Goal: Task Accomplishment & Management: Use online tool/utility

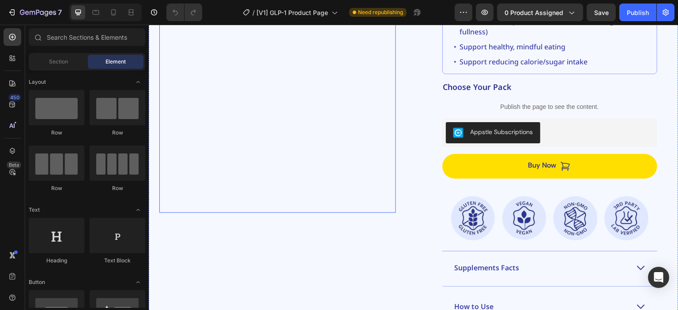
scroll to position [132, 0]
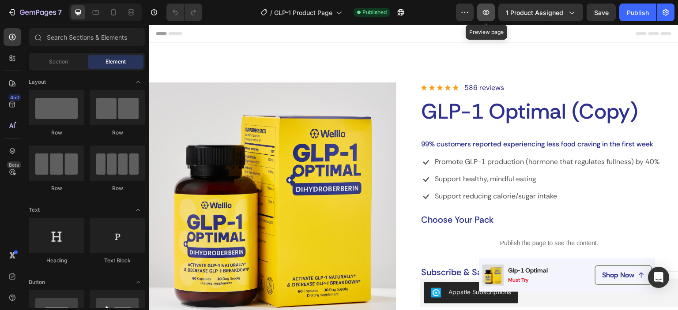
click at [490, 16] on icon "button" at bounding box center [485, 12] width 9 height 9
click at [403, 14] on icon "button" at bounding box center [400, 12] width 9 height 9
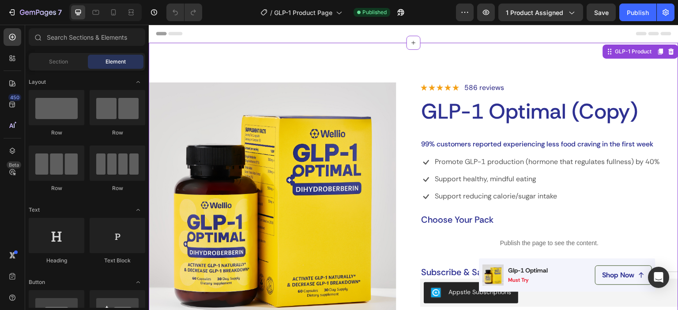
click at [577, 114] on h1 "GLP-1 Optimal (Copy)" at bounding box center [549, 111] width 258 height 29
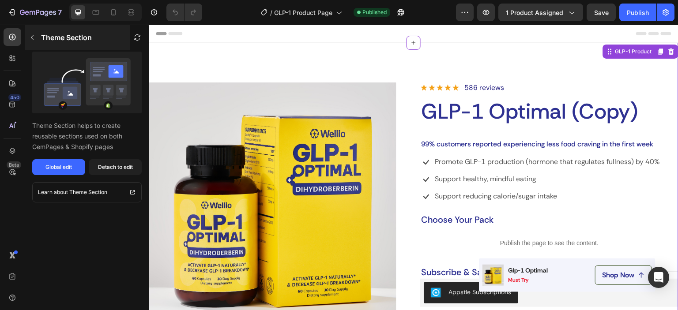
click at [35, 40] on icon "button" at bounding box center [32, 37] width 7 height 7
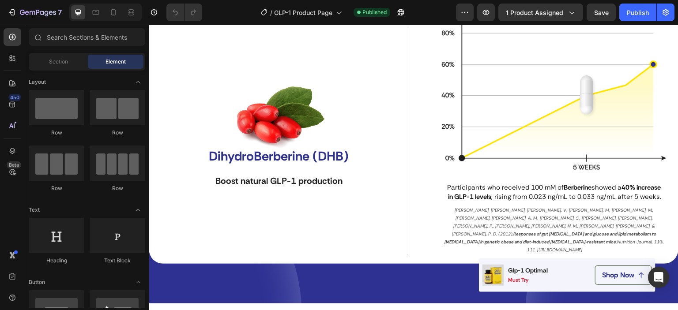
scroll to position [2780, 0]
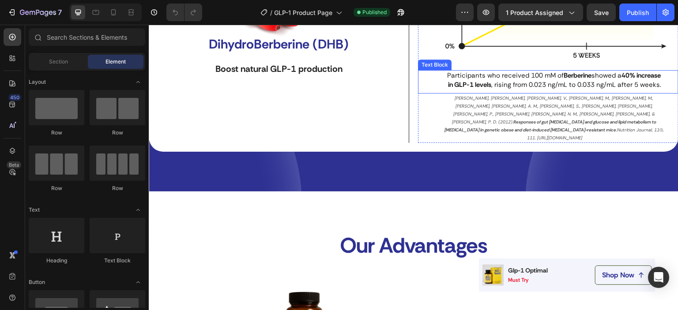
click at [548, 84] on span "Participants who received 100 mM of Berberine showed a 40% increase in GLP-1 le…" at bounding box center [554, 80] width 215 height 18
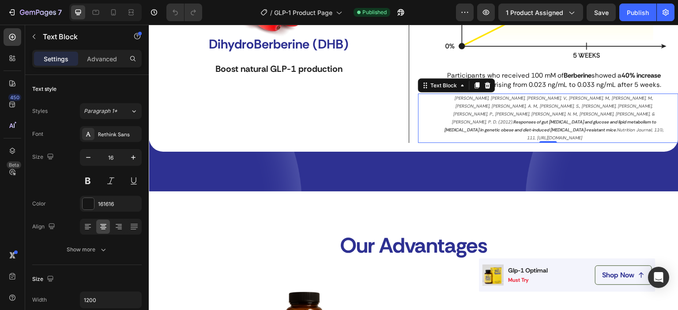
click at [504, 127] on p "[PERSON_NAME], [PERSON_NAME], [PERSON_NAME], V., [PERSON_NAME], M., [PERSON_NAM…" at bounding box center [554, 118] width 221 height 48
click at [467, 111] on p "[PERSON_NAME], [PERSON_NAME], [PERSON_NAME], V., [PERSON_NAME], M., [PERSON_NAM…" at bounding box center [554, 118] width 221 height 48
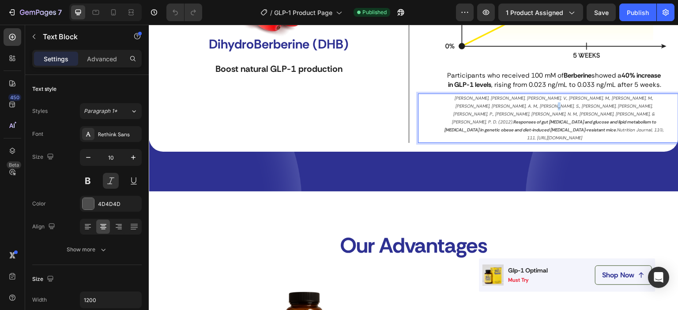
click at [467, 111] on p "[PERSON_NAME], [PERSON_NAME], [PERSON_NAME], V., [PERSON_NAME], M., [PERSON_NAM…" at bounding box center [554, 118] width 221 height 48
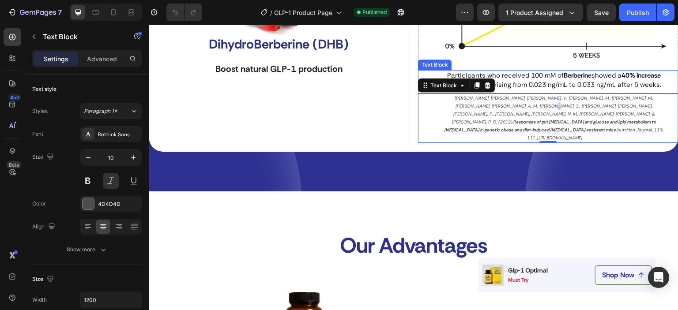
click at [546, 83] on span "Participants who received 100 mM of Berberine showed a 40% increase in GLP-1 le…" at bounding box center [554, 80] width 215 height 18
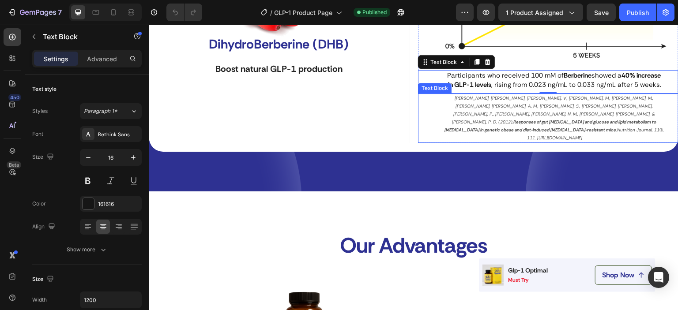
click at [605, 120] on strong "Responses of gut [MEDICAL_DATA] and glucose and lipid metabolism to [MEDICAL_DA…" at bounding box center [550, 126] width 213 height 14
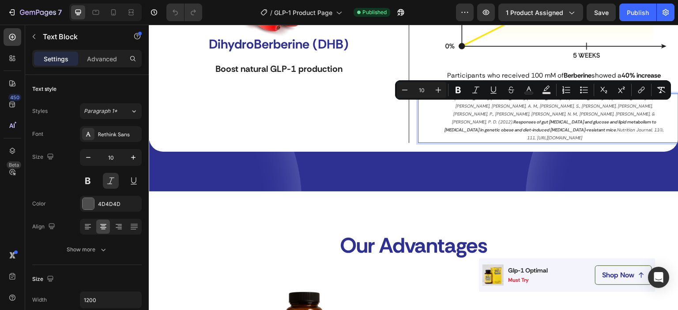
drag, startPoint x: 627, startPoint y: 129, endPoint x: 434, endPoint y: 109, distance: 194.2
click at [434, 109] on div "[PERSON_NAME], [PERSON_NAME], [PERSON_NAME], V., [PERSON_NAME], M., [PERSON_NAM…" at bounding box center [548, 118] width 260 height 49
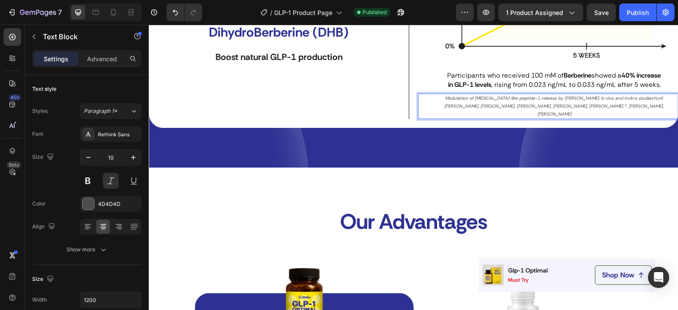
click at [624, 107] on p "Modulation of [MEDICAL_DATA]-like peptide-1 release by [PERSON_NAME]: In vivo a…" at bounding box center [554, 106] width 221 height 24
click at [615, 114] on p "Modulation of [MEDICAL_DATA]-like peptide-1 release by berberine: In vivo and i…" at bounding box center [554, 106] width 221 height 24
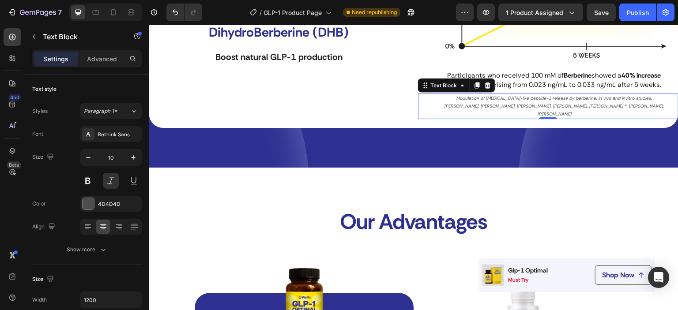
click at [611, 113] on p "Modulation of [MEDICAL_DATA]-like peptide-1 release by berberine: In vivo and i…" at bounding box center [554, 106] width 221 height 24
click at [620, 115] on p "Modulation of [MEDICAL_DATA]-like peptide-1 release by berberine: In vivo and i…" at bounding box center [554, 106] width 221 height 24
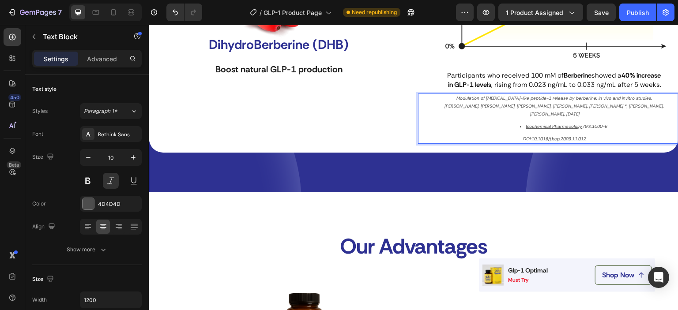
click at [631, 115] on p "Modulation of [MEDICAL_DATA]-like peptide-1 release by berberine: In vivo and i…" at bounding box center [554, 106] width 221 height 24
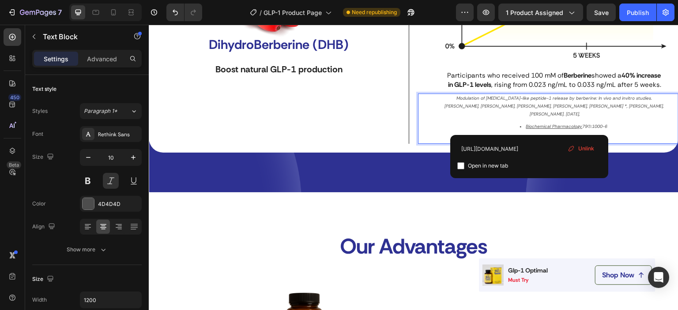
click at [530, 127] on u "Biochemical Pharmacology" at bounding box center [554, 127] width 56 height 6
click at [580, 146] on span "Unlink" at bounding box center [586, 149] width 16 height 8
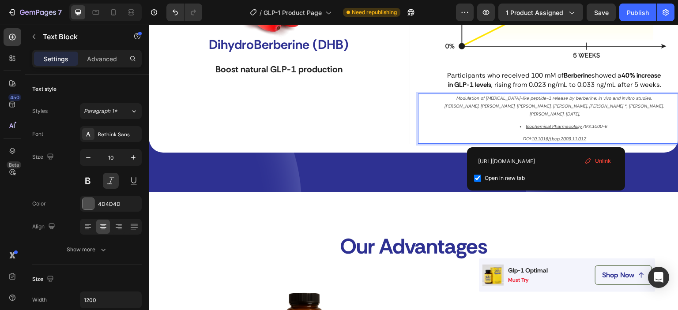
click at [546, 138] on u "10.1016/j.bcp.2009.11.017" at bounding box center [559, 139] width 55 height 6
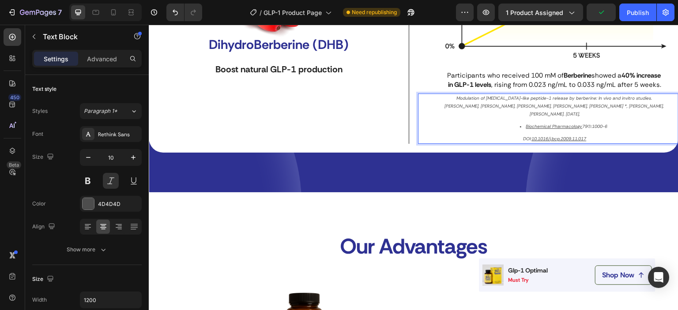
click at [514, 127] on li "Biochemical Pharmacology 79(7):1000-6" at bounding box center [563, 127] width 203 height 8
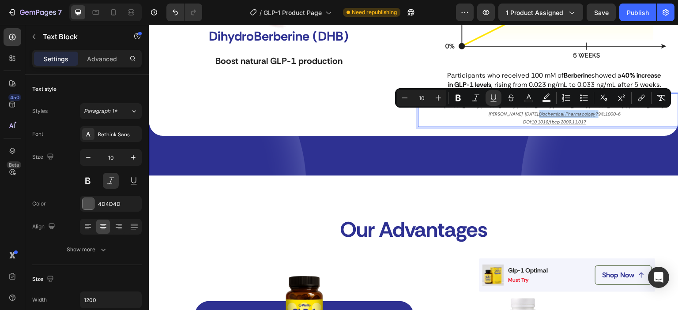
drag, startPoint x: 552, startPoint y: 124, endPoint x: 617, endPoint y: 116, distance: 65.3
click at [617, 116] on p "Modulation of [MEDICAL_DATA]-like peptide-1 release by berberine: In vivo and i…" at bounding box center [554, 106] width 221 height 24
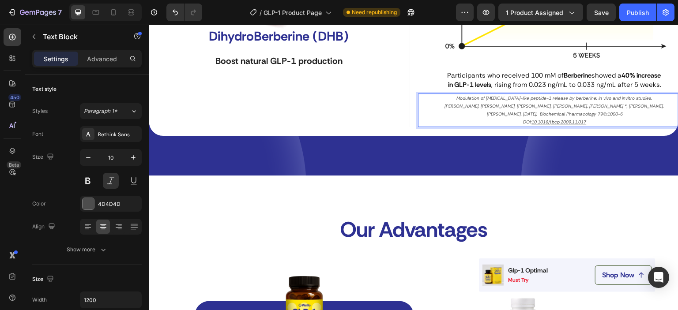
click at [595, 118] on p "Modulation of [MEDICAL_DATA]-like peptide-1 release by berberine: In vivo and i…" at bounding box center [554, 106] width 221 height 24
click at [517, 126] on p "DOI: 10.1016/j.bcp.2009.11.017" at bounding box center [554, 122] width 221 height 8
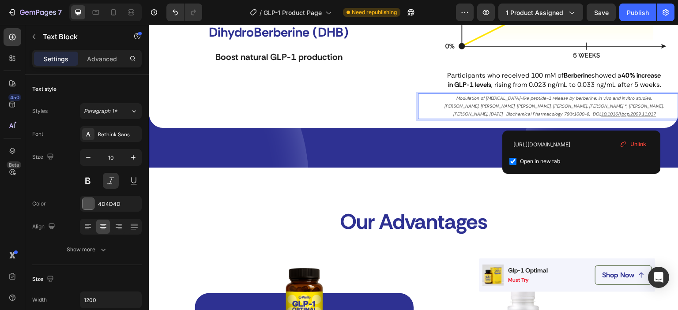
click at [601, 117] on u "10.1016/j.bcp.2009.11.017" at bounding box center [628, 114] width 55 height 6
click at [447, 107] on p "Modulation of [MEDICAL_DATA]-like peptide-1 release by berberine: In vivo and i…" at bounding box center [554, 106] width 221 height 24
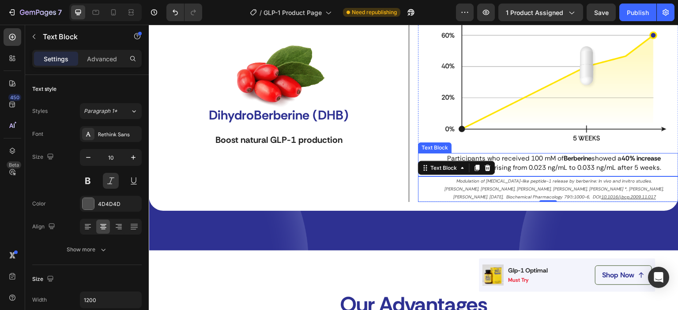
scroll to position [2648, 0]
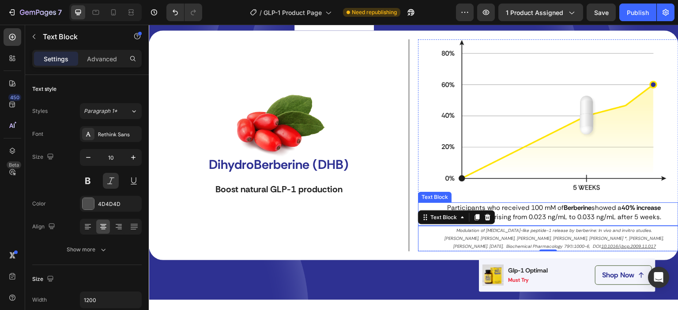
click at [516, 216] on span "Participants who received 100 mM of Berberine showed a 40% increase in GLP-1 le…" at bounding box center [554, 212] width 215 height 18
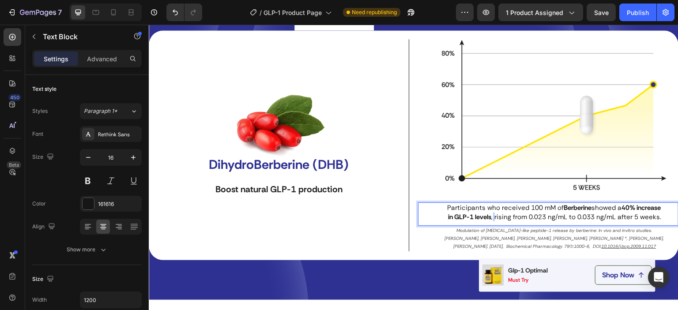
click at [516, 216] on span "Participants who received 100 mM of Berberine showed a 40% increase in GLP-1 le…" at bounding box center [554, 212] width 215 height 18
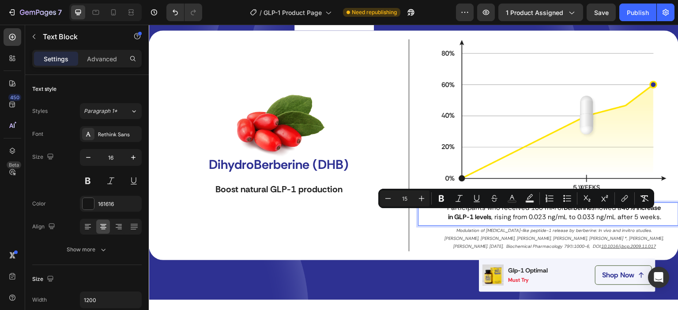
click at [449, 213] on strong "40% increase in GLP-1 levels" at bounding box center [555, 212] width 214 height 18
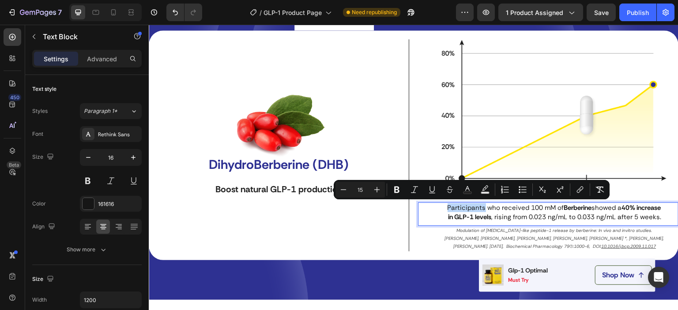
drag, startPoint x: 452, startPoint y: 207, endPoint x: 491, endPoint y: 207, distance: 38.4
click at [491, 207] on p "Participants who received 100 mM of Berberine showed a 40% increase in GLP-1 le…" at bounding box center [554, 212] width 221 height 18
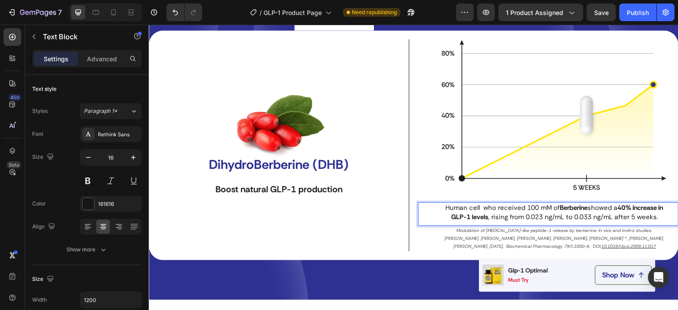
click at [488, 208] on span "Human cell who received 100 mM of Berberine showed a 40% increase in GLP-1 leve…" at bounding box center [554, 212] width 219 height 18
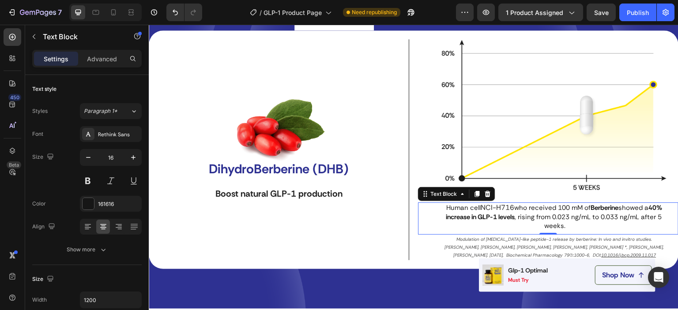
click at [513, 211] on span "who received 100 mM of Berberine showed a 40% increase in GLP-1 levels , rising…" at bounding box center [555, 216] width 218 height 26
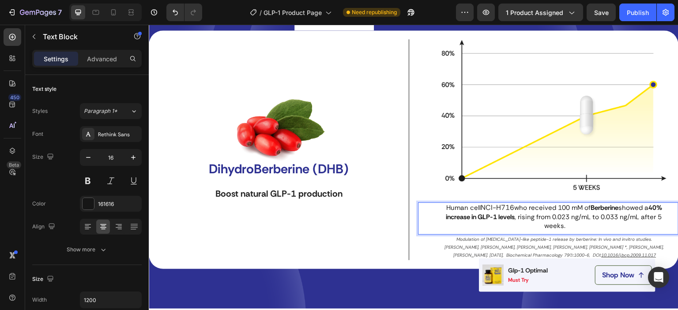
click at [517, 208] on span "who received 100 mM of Berberine showed a 40% increase in GLP-1 levels , rising…" at bounding box center [555, 216] width 218 height 26
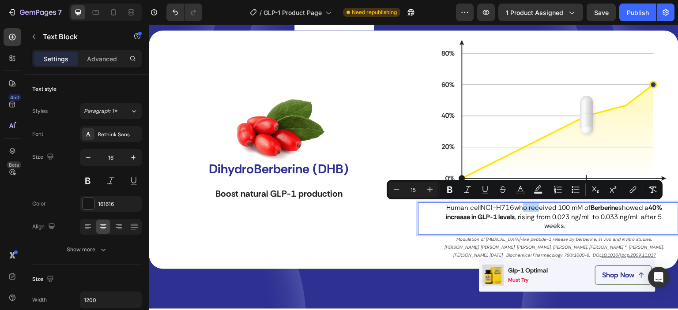
drag, startPoint x: 532, startPoint y: 208, endPoint x: 515, endPoint y: 208, distance: 16.3
click at [515, 208] on span "who received 100 mM of Berberine showed a 40% increase in GLP-1 levels , rising…" at bounding box center [555, 216] width 218 height 26
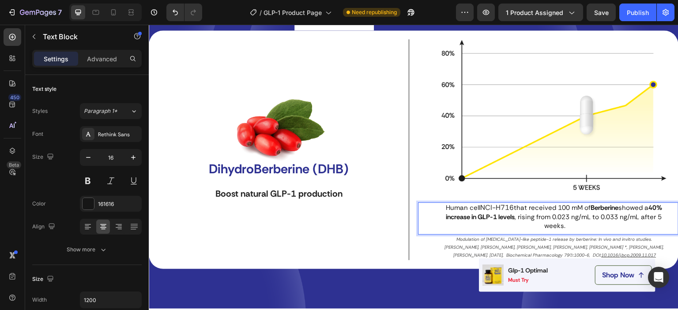
click at [516, 208] on span "that received 100 mM of Berberine showed a 40% increase in GLP-1 levels , risin…" at bounding box center [555, 216] width 218 height 26
click at [446, 215] on strong "40% increase in GLP-1 levels" at bounding box center [555, 212] width 218 height 18
click at [651, 209] on span "that received 100 mM of Berberine showed a 40% increase in GLP-1 levels , risin…" at bounding box center [555, 216] width 218 height 26
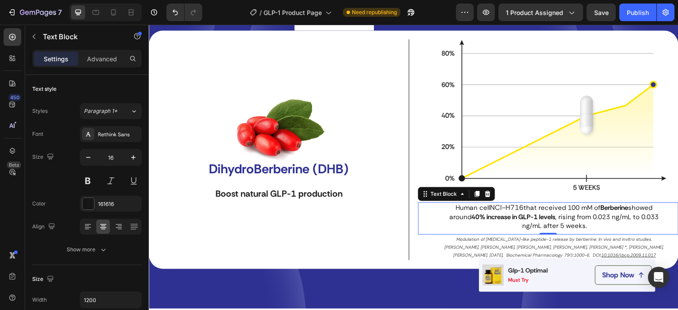
click at [545, 214] on strong "40% increase in GLP-1 levels" at bounding box center [513, 217] width 84 height 9
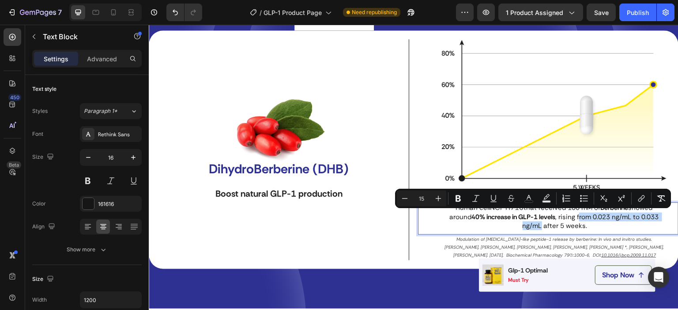
drag, startPoint x: 575, startPoint y: 215, endPoint x: 537, endPoint y: 223, distance: 38.3
click at [537, 223] on span "that received 100 mM of Berberine showed around 40% increase in GLP-1 levels , …" at bounding box center [554, 216] width 211 height 26
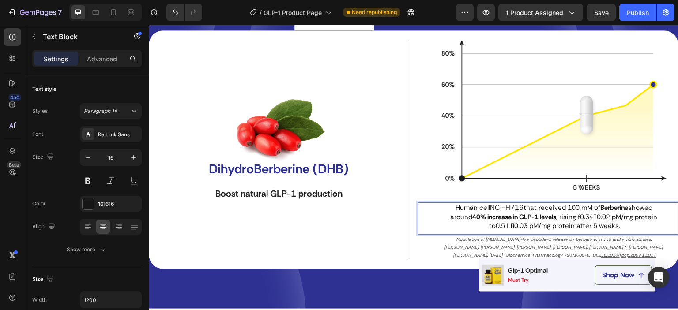
click at [577, 216] on span "that received 100 mM of Berberine showed around 40% increase in GLP-1 levels , …" at bounding box center [555, 216] width 209 height 26
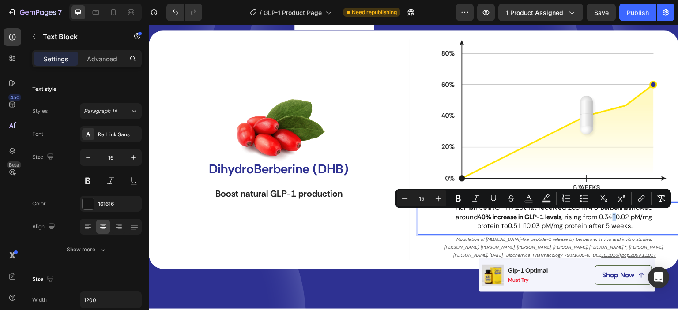
click at [611, 218] on span "that received 100 mM of Berberine showed around 40% increase in GLP-1 levels , …" at bounding box center [555, 216] width 199 height 26
drag, startPoint x: 622, startPoint y: 217, endPoint x: 611, endPoint y: 217, distance: 11.5
click at [611, 217] on span "that received 100 mM of Berberine showed around 40% increase in GLP-1 levels , …" at bounding box center [554, 216] width 219 height 26
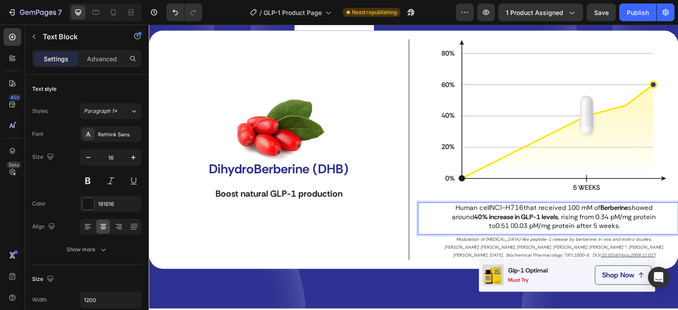
click at [524, 226] on span "that received 100 mM of Berberine showed around 40% increase in GLP-1 levels , …" at bounding box center [555, 216] width 206 height 26
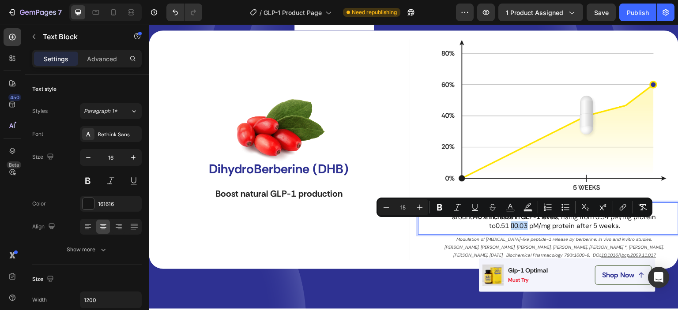
drag, startPoint x: 524, startPoint y: 226, endPoint x: 506, endPoint y: 225, distance: 18.1
click at [506, 225] on span "that received 100 mM of Berberine showed around 40% increase in GLP-1 levels , …" at bounding box center [555, 216] width 206 height 26
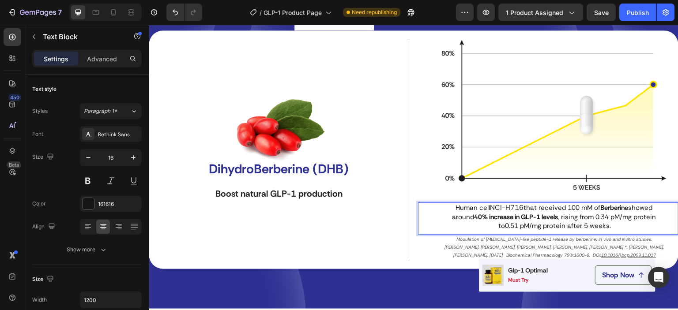
click at [502, 228] on span "that received 100 mM of Berberine showed around 40% increase in GLP-1 levels , …" at bounding box center [555, 216] width 206 height 26
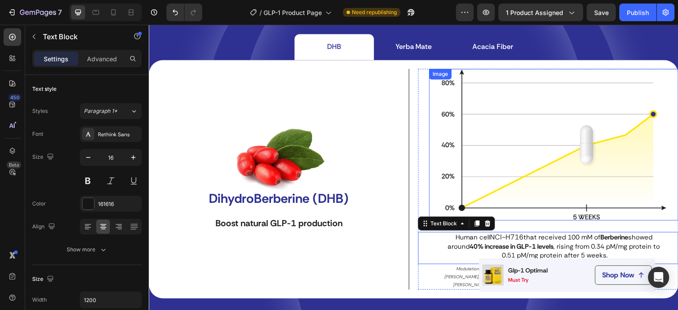
scroll to position [2603, 0]
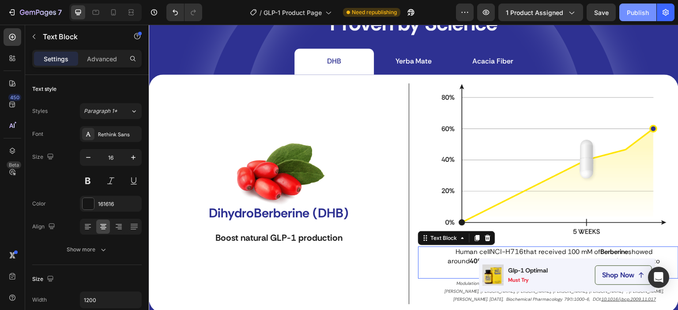
click at [639, 11] on div "Publish" at bounding box center [638, 12] width 22 height 9
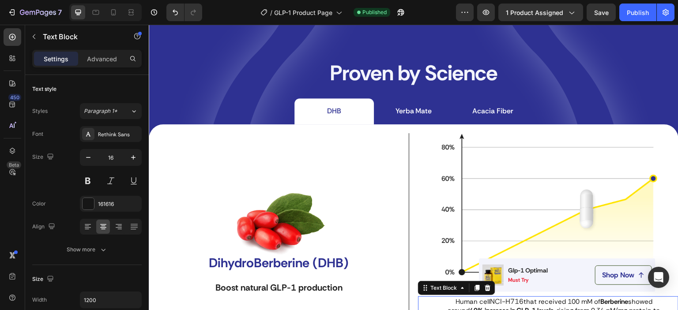
scroll to position [2515, 0]
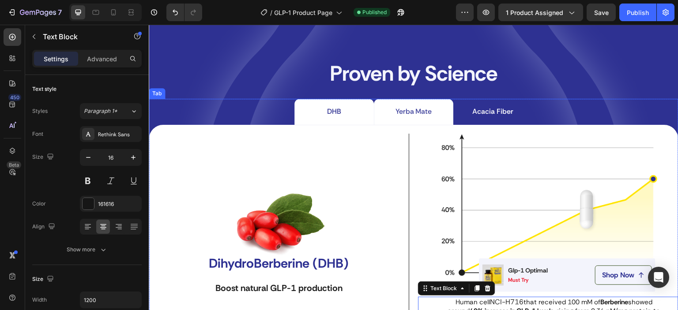
click at [398, 125] on li "Yerba Mate" at bounding box center [413, 112] width 79 height 26
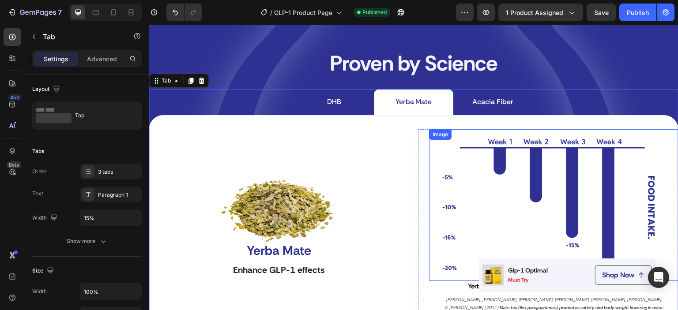
scroll to position [2603, 0]
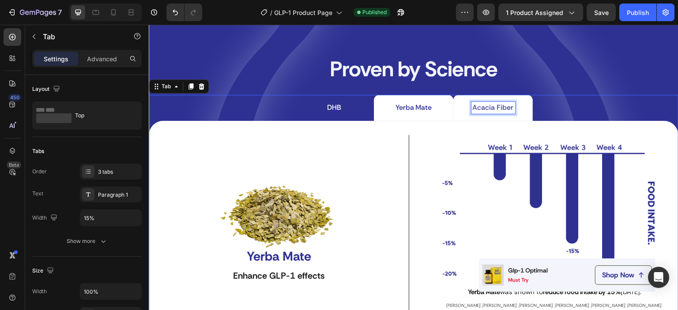
click at [476, 111] on p "Acacia Fiber" at bounding box center [493, 107] width 41 height 9
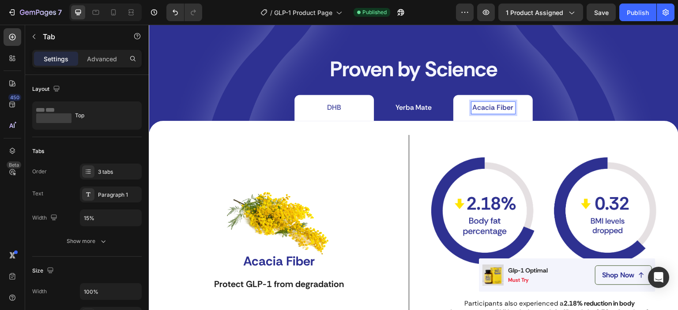
click at [352, 113] on li "DHB" at bounding box center [333, 108] width 79 height 26
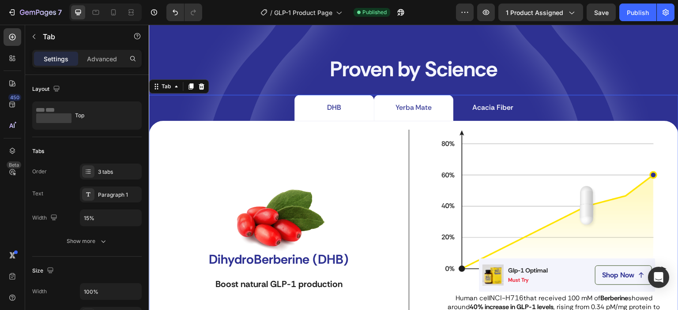
click at [391, 114] on li "Yerba Mate" at bounding box center [413, 108] width 79 height 26
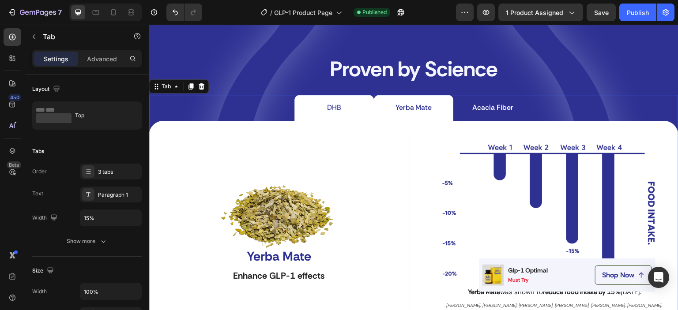
click at [337, 113] on div "DHB" at bounding box center [334, 108] width 17 height 12
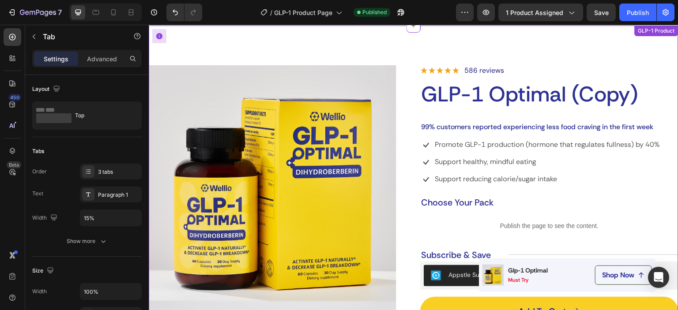
scroll to position [0, 0]
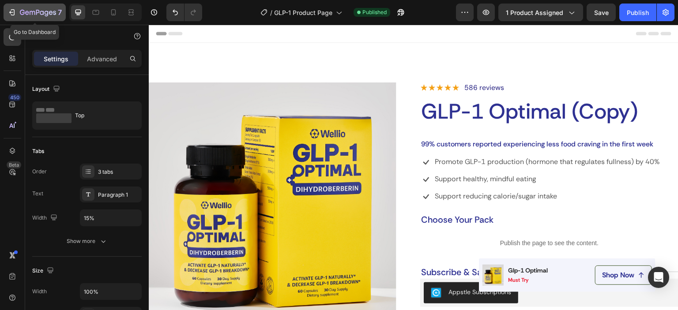
click at [35, 15] on icon "button" at bounding box center [38, 13] width 36 height 8
